Goal: Navigation & Orientation: Find specific page/section

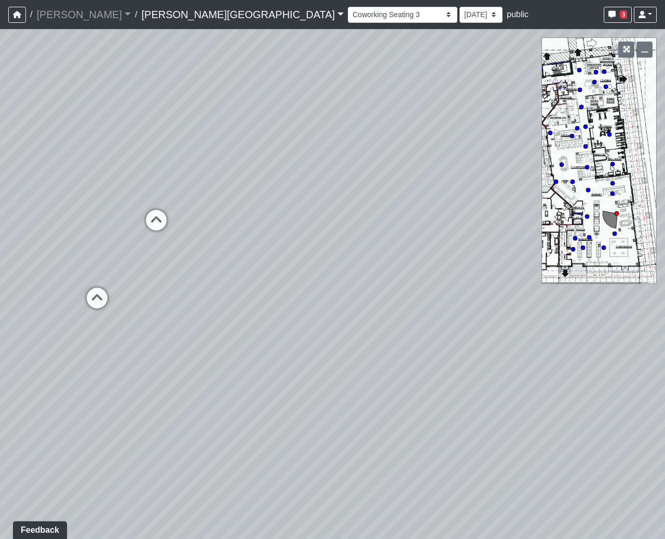
drag, startPoint x: 357, startPoint y: 351, endPoint x: 215, endPoint y: 321, distance: 145.0
click at [0, 309] on html "/ [PERSON_NAME] Loading... / [PERSON_NAME][GEOGRAPHIC_DATA] [PERSON_NAME][GEOGR…" at bounding box center [332, 269] width 665 height 539
drag, startPoint x: 323, startPoint y: 331, endPoint x: -73, endPoint y: 363, distance: 396.9
click at [0, 363] on html "/ [PERSON_NAME] Loading... / [PERSON_NAME][GEOGRAPHIC_DATA] [PERSON_NAME][GEOGR…" at bounding box center [332, 269] width 665 height 539
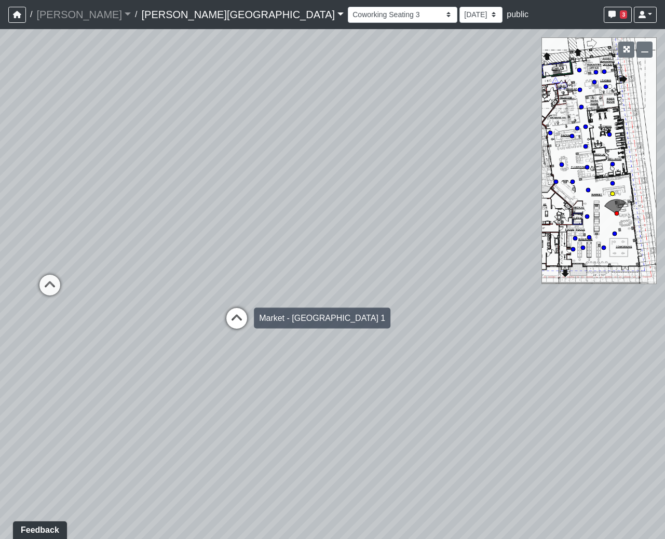
click at [229, 309] on icon at bounding box center [236, 323] width 31 height 31
select select "mCixBXo2bYV2shCdw7J36u"
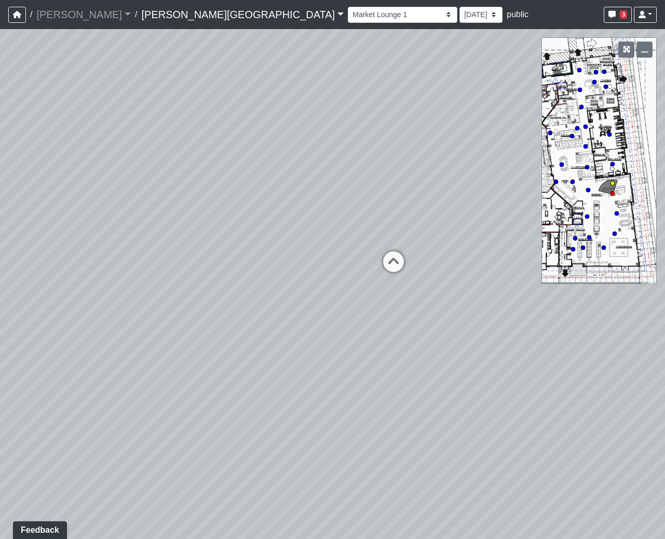
drag, startPoint x: 235, startPoint y: 304, endPoint x: 577, endPoint y: 236, distance: 348.3
click at [577, 236] on div "NON-CURRENT REVISION" at bounding box center [332, 284] width 665 height 510
drag, startPoint x: 219, startPoint y: 329, endPoint x: 304, endPoint y: 317, distance: 85.5
click at [304, 317] on div "Loading... Coffee Bar Loading... [GEOGRAPHIC_DATA] Loading... Leasing Entry 1 L…" at bounding box center [332, 284] width 665 height 510
drag, startPoint x: 381, startPoint y: 246, endPoint x: 415, endPoint y: 309, distance: 72.7
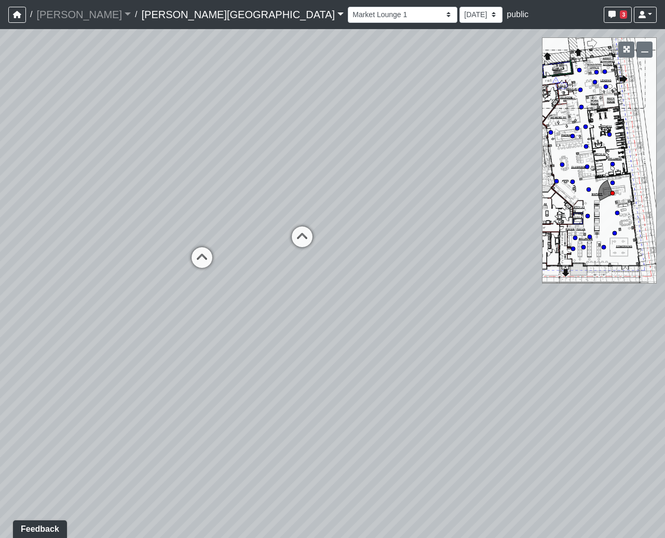
click at [415, 309] on div "Loading... Coffee Bar Loading... [GEOGRAPHIC_DATA] Loading... Leasing Entry 1 L…" at bounding box center [332, 283] width 665 height 509
drag, startPoint x: 229, startPoint y: 222, endPoint x: -276, endPoint y: 308, distance: 513.1
click at [0, 308] on html "/ [PERSON_NAME] Loading... / [PERSON_NAME][GEOGRAPHIC_DATA] [PERSON_NAME][GEOGR…" at bounding box center [332, 269] width 665 height 538
drag, startPoint x: 200, startPoint y: 404, endPoint x: 223, endPoint y: 416, distance: 25.5
click at [223, 416] on div "Loading... Coffee Bar Loading... [GEOGRAPHIC_DATA] Loading... Leasing Entry 1 L…" at bounding box center [332, 283] width 665 height 509
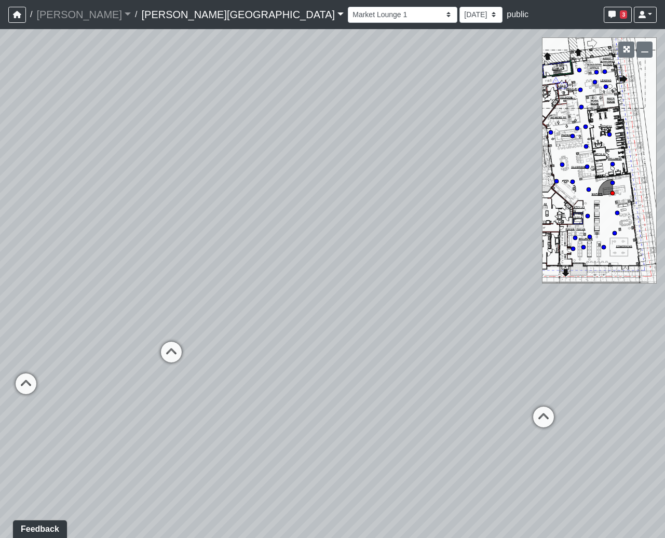
drag, startPoint x: 79, startPoint y: 404, endPoint x: 381, endPoint y: 436, distance: 302.9
click at [381, 436] on div "Loading... Coffee Bar Loading... [GEOGRAPHIC_DATA] Loading... Leasing Entry 1 L…" at bounding box center [332, 283] width 665 height 509
drag, startPoint x: 358, startPoint y: 422, endPoint x: 98, endPoint y: 389, distance: 262.1
click at [98, 389] on div "Loading... Coffee Bar Loading... [GEOGRAPHIC_DATA] Loading... Leasing Entry 1 L…" at bounding box center [332, 283] width 665 height 509
drag, startPoint x: 61, startPoint y: 249, endPoint x: 426, endPoint y: 191, distance: 369.6
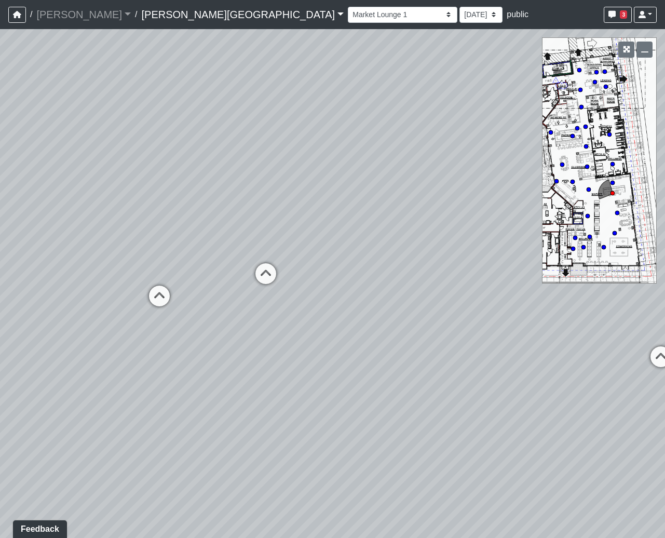
click at [426, 191] on div "Loading... Coffee Bar Loading... [GEOGRAPHIC_DATA] Loading... Leasing Entry 1 L…" at bounding box center [332, 283] width 665 height 509
